Goal: Obtain resource: Download file/media

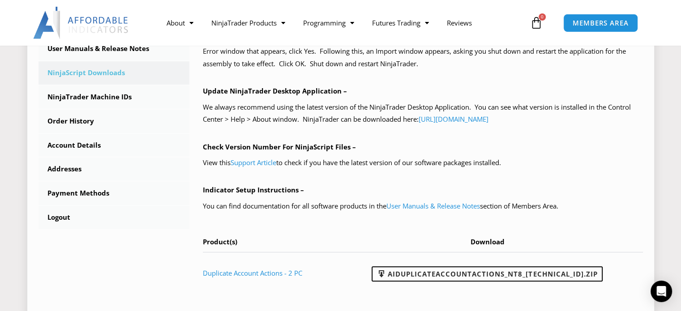
scroll to position [269, 0]
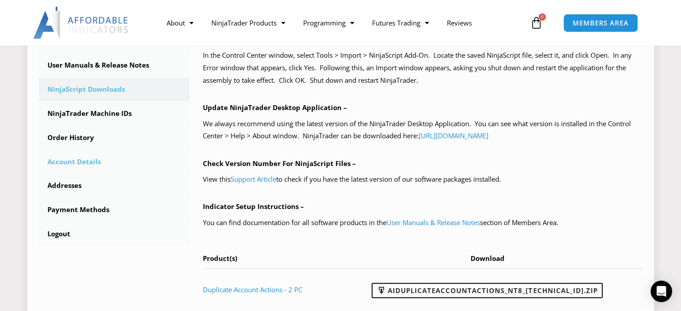
click at [74, 163] on link "Account Details" at bounding box center [114, 161] width 151 height 23
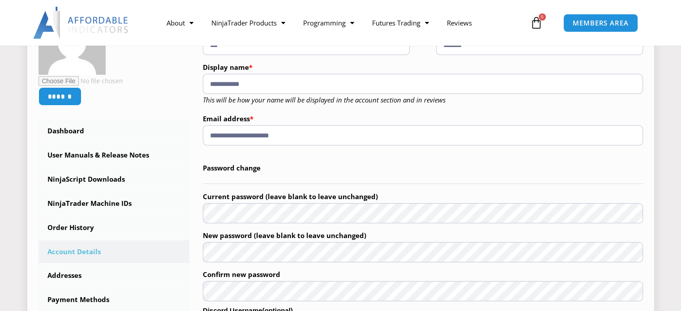
scroll to position [179, 0]
click at [75, 159] on link "User Manuals & Release Notes" at bounding box center [114, 154] width 151 height 23
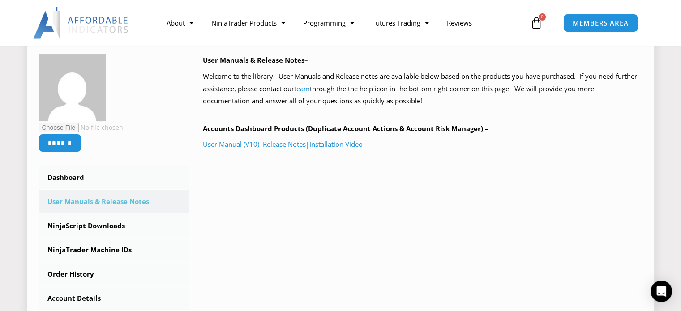
scroll to position [134, 0]
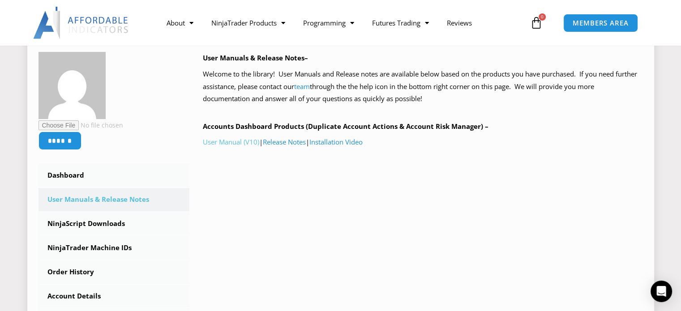
click at [228, 141] on link "User Manual (V10)" at bounding box center [231, 141] width 56 height 9
